Goal: Information Seeking & Learning: Find specific page/section

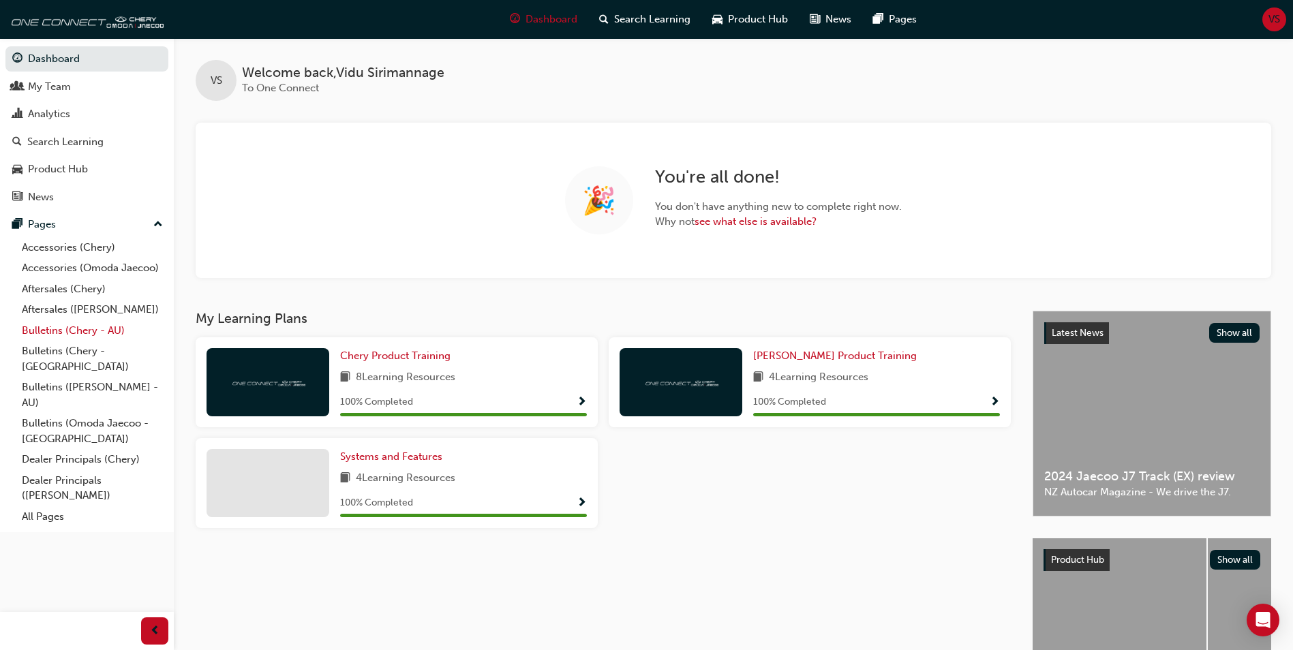
click at [73, 329] on link "Bulletins (Chery - AU)" at bounding box center [92, 330] width 152 height 21
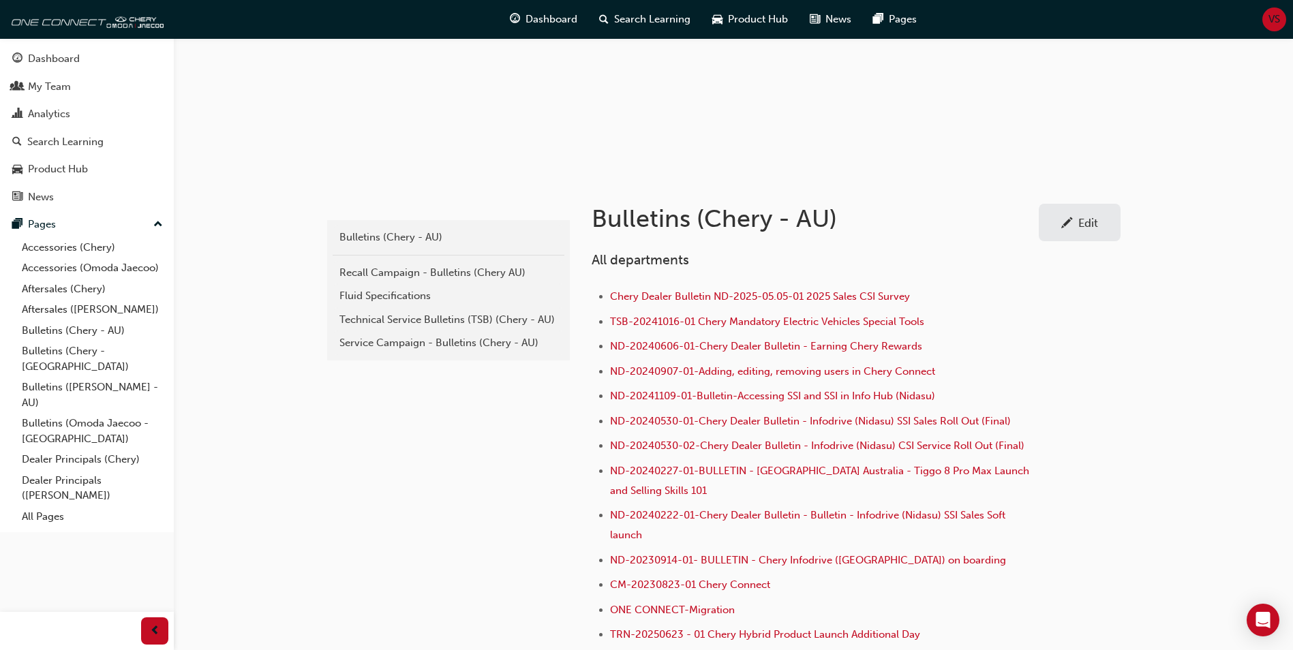
scroll to position [136, 0]
click at [377, 271] on div "Recall Campaign - Bulletins (Chery AU)" at bounding box center [448, 272] width 218 height 16
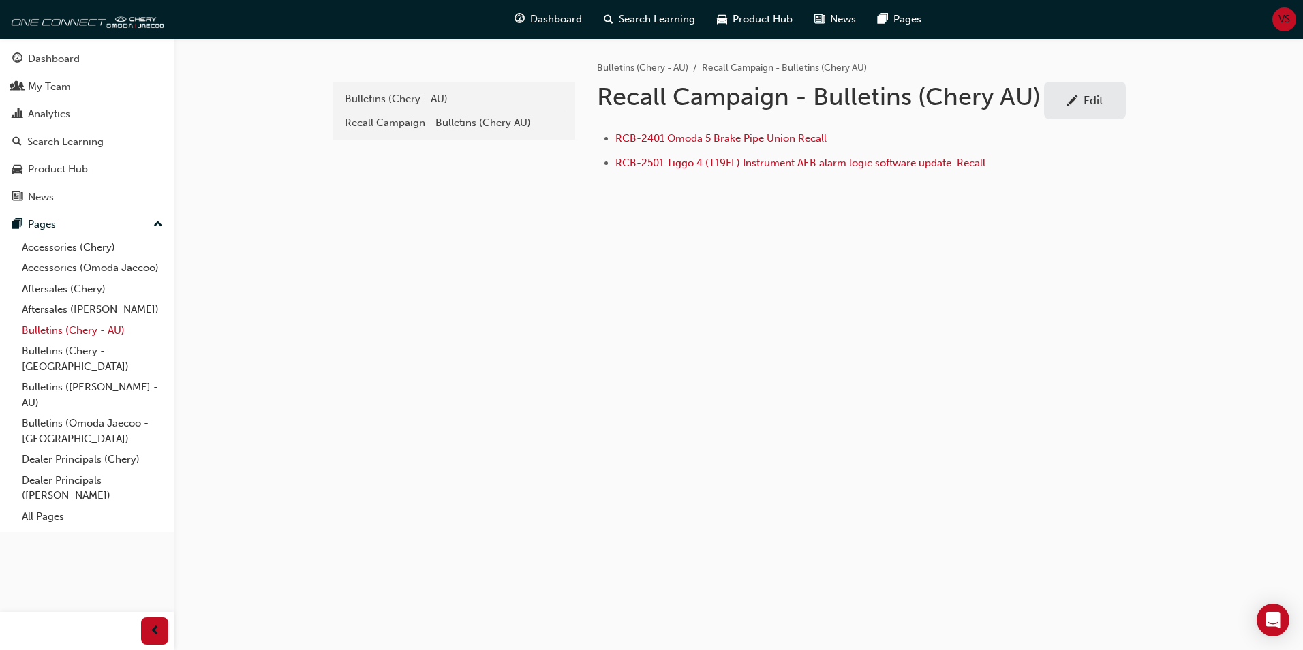
click at [52, 330] on link "Bulletins (Chery - AU)" at bounding box center [92, 330] width 152 height 21
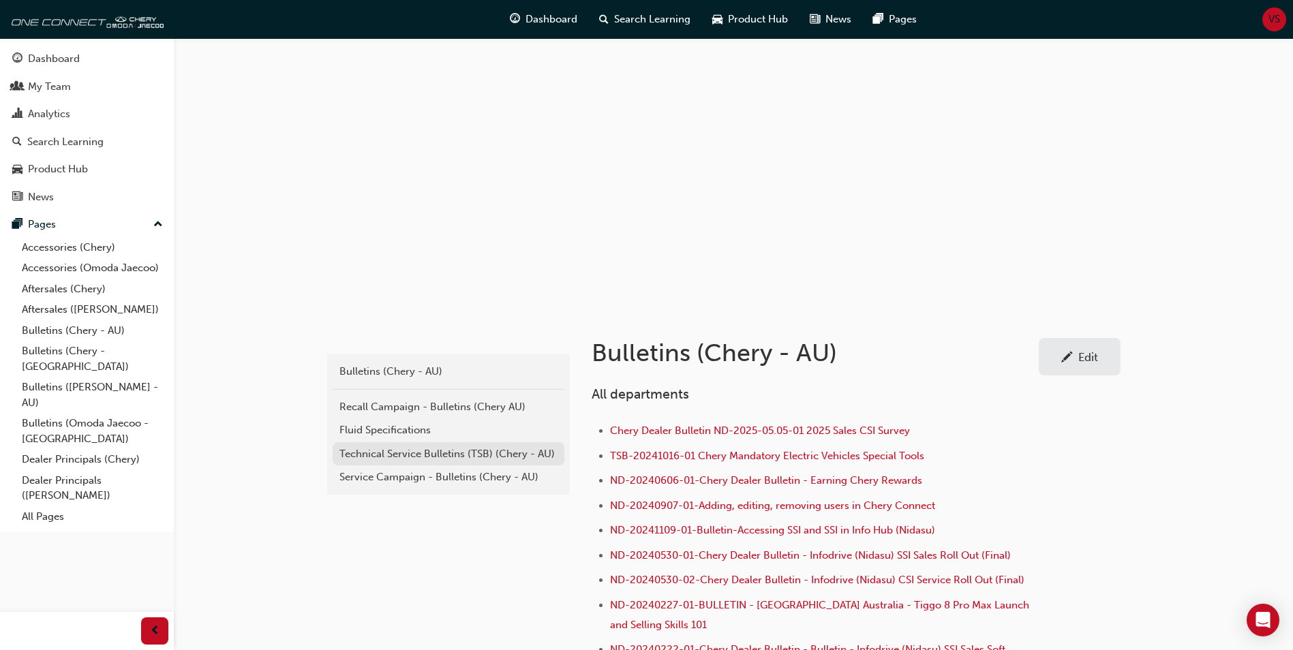
click at [395, 459] on div "Technical Service Bulletins (TSB) (Chery - AU)" at bounding box center [448, 454] width 218 height 16
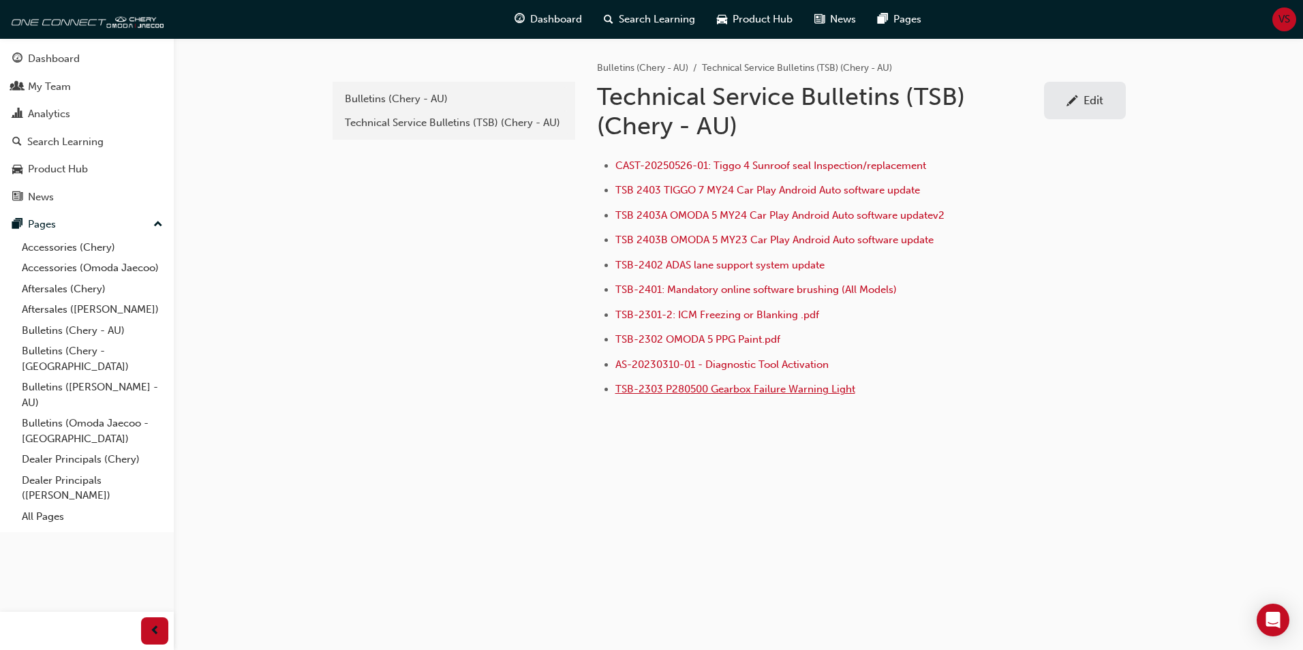
click at [759, 393] on span "TSB-2303 P280500 Gearbox Failure Warning Light" at bounding box center [735, 389] width 240 height 12
